Goal: Information Seeking & Learning: Learn about a topic

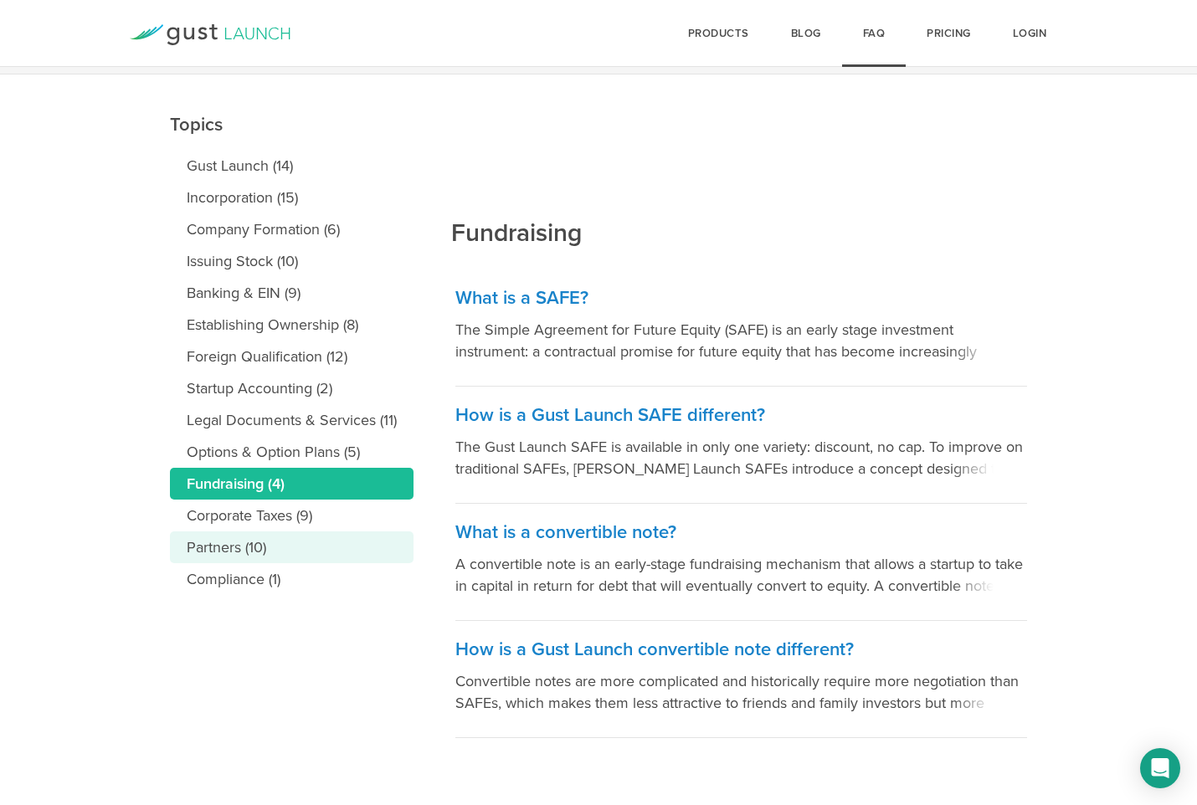
click at [263, 549] on link "Partners (10)" at bounding box center [292, 547] width 244 height 32
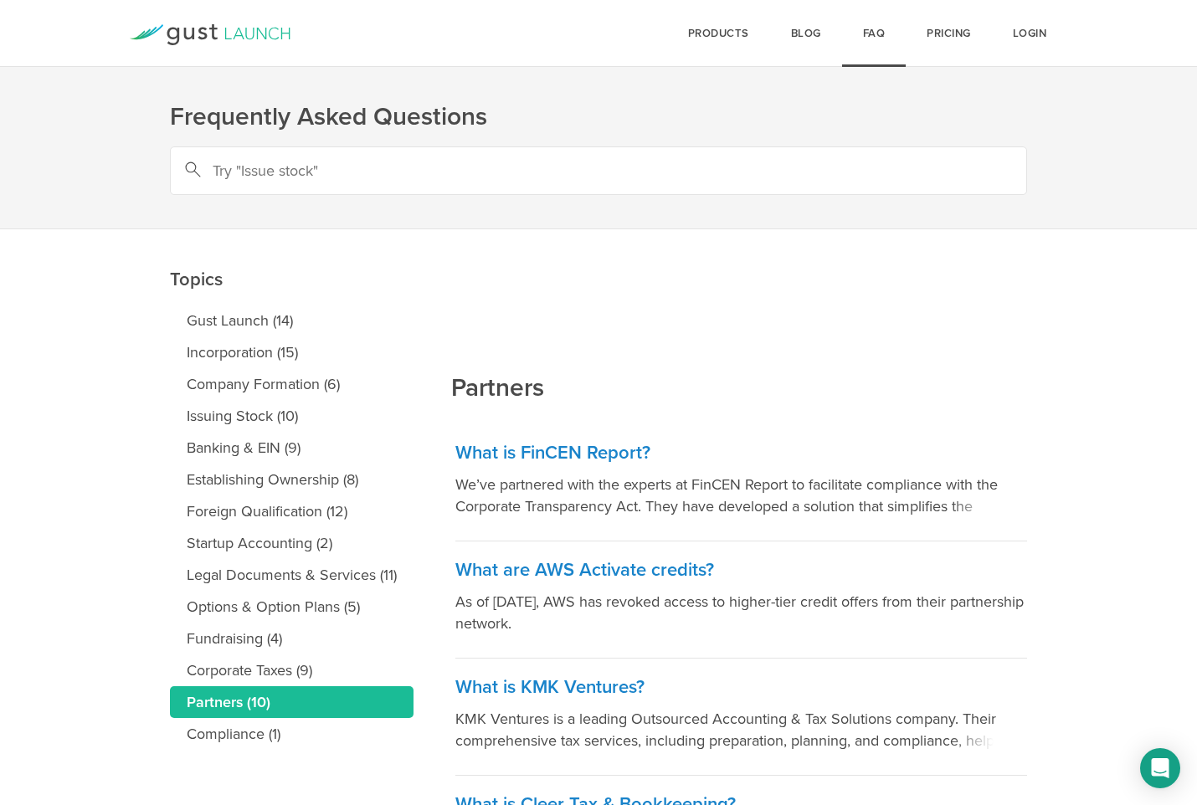
click at [876, 340] on div "Partners What is FinCEN Report? We’ve partnered with the experts at FinCEN Repo…" at bounding box center [741, 646] width 580 height 834
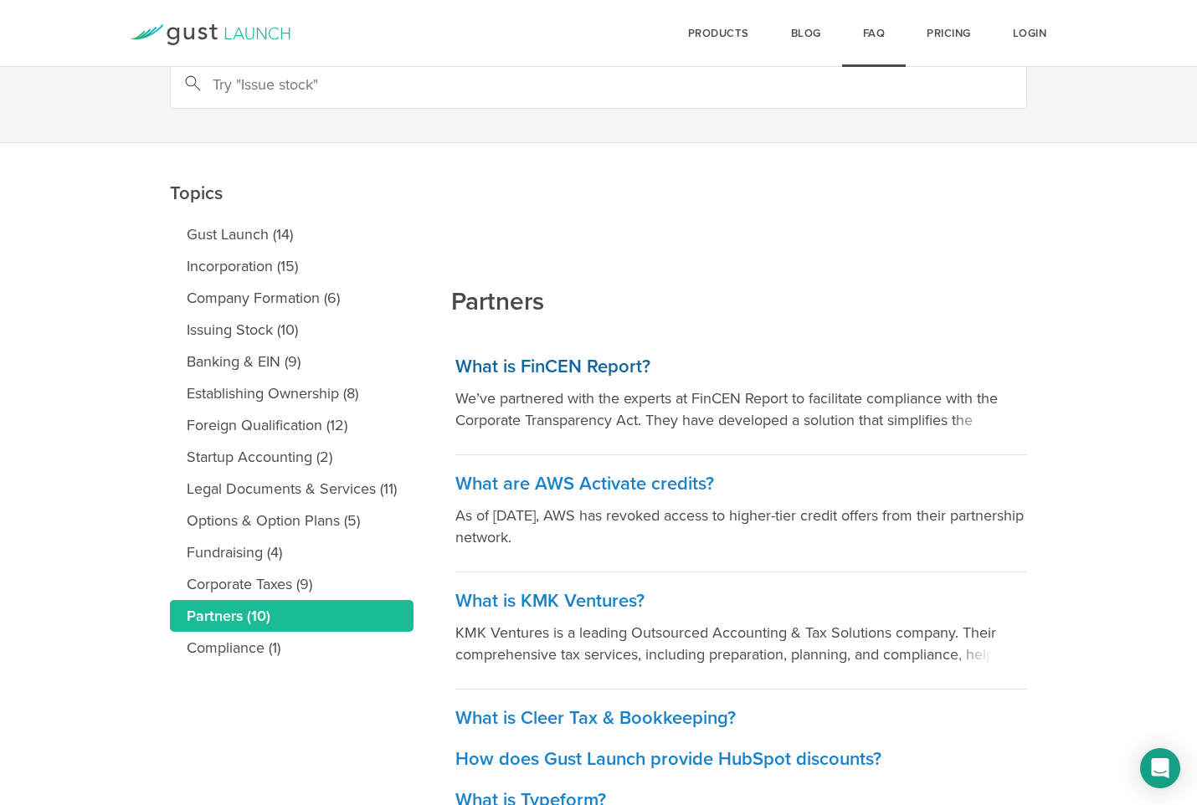
scroll to position [251, 0]
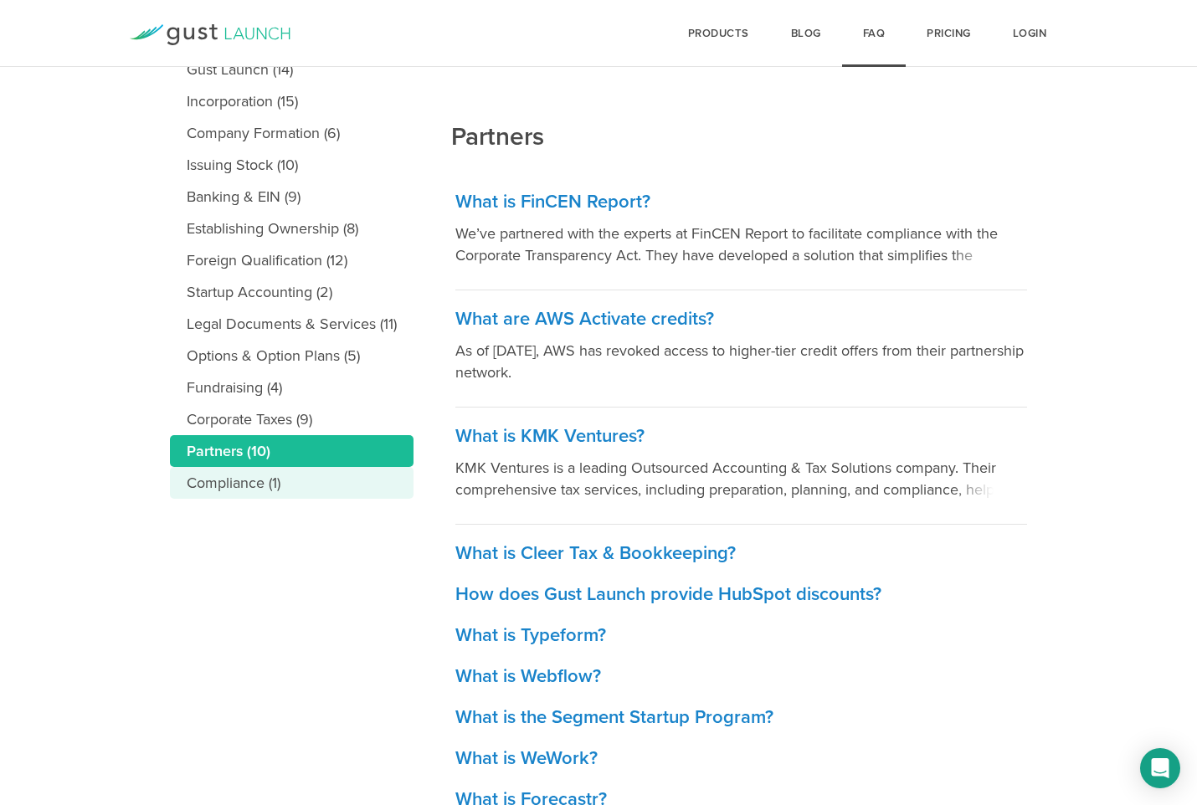
click at [246, 482] on link "Compliance (1)" at bounding box center [292, 483] width 244 height 32
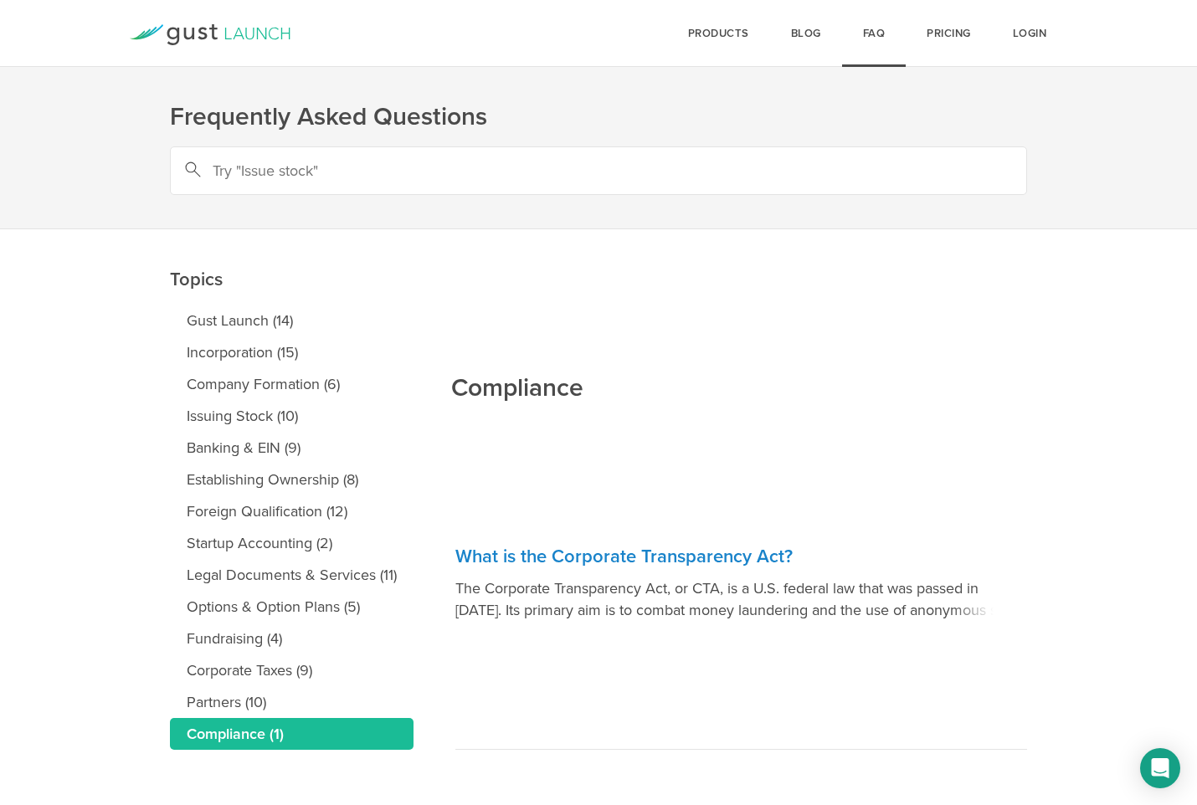
click at [152, 507] on main "Topics Gust Launch (14) Incorporation (15) Company Formation (6) Issuing Stock …" at bounding box center [598, 522] width 1197 height 587
click at [96, 551] on main "Topics Gust Launch (14) Incorporation (15) Company Formation (6) Issuing Stock …" at bounding box center [598, 522] width 1197 height 587
click at [963, 593] on p "The Corporate Transparency Act, or CTA, is a U.S. federal law that was passed i…" at bounding box center [741, 599] width 572 height 44
